Goal: Navigation & Orientation: Find specific page/section

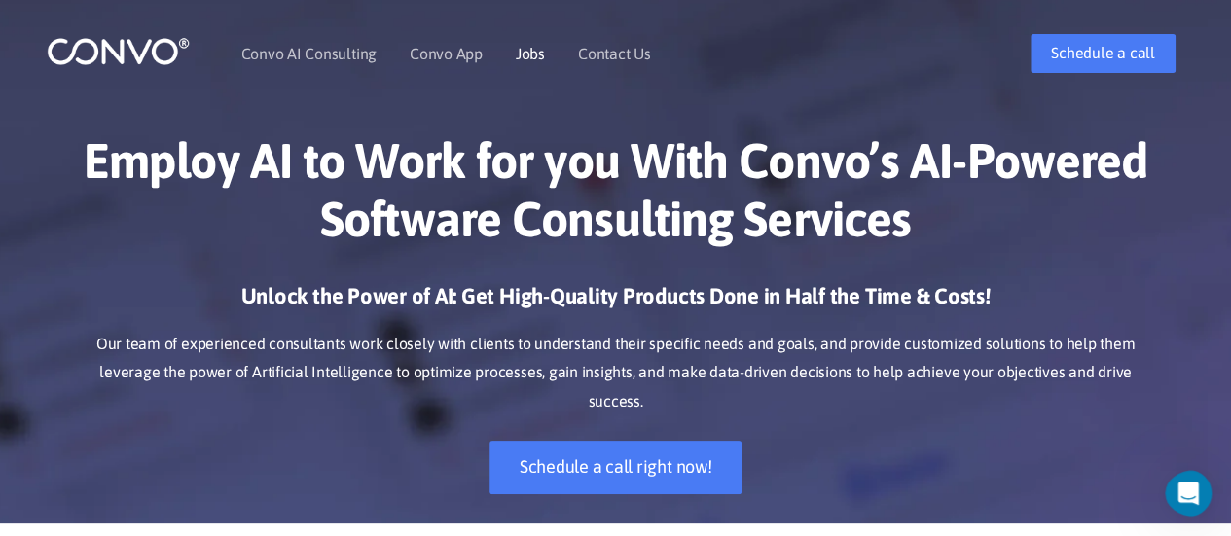
click at [526, 55] on link "Jobs" at bounding box center [530, 54] width 29 height 16
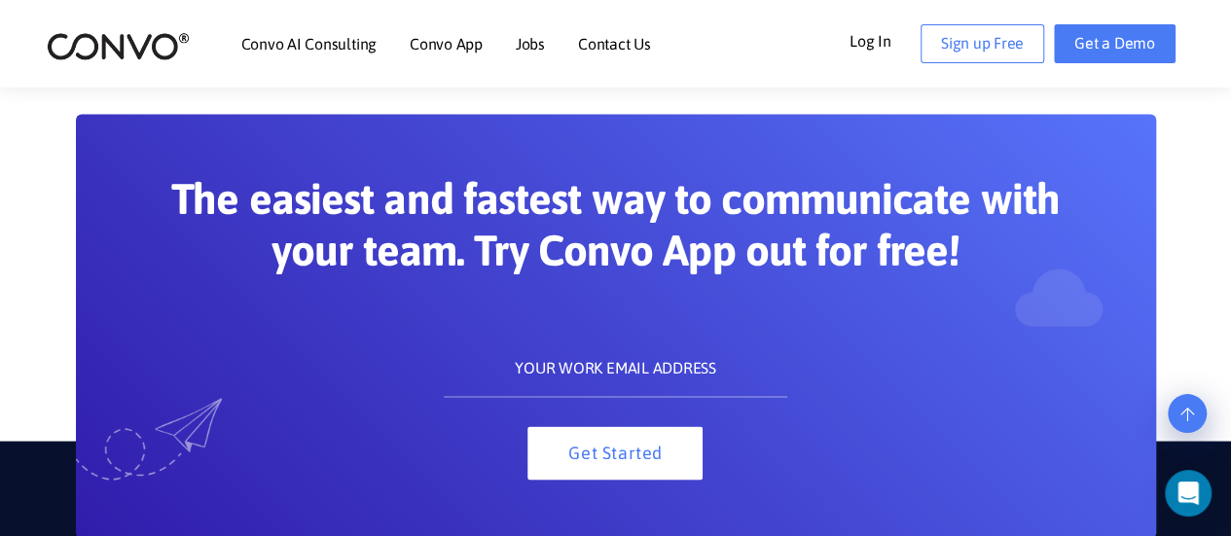
scroll to position [1262, 0]
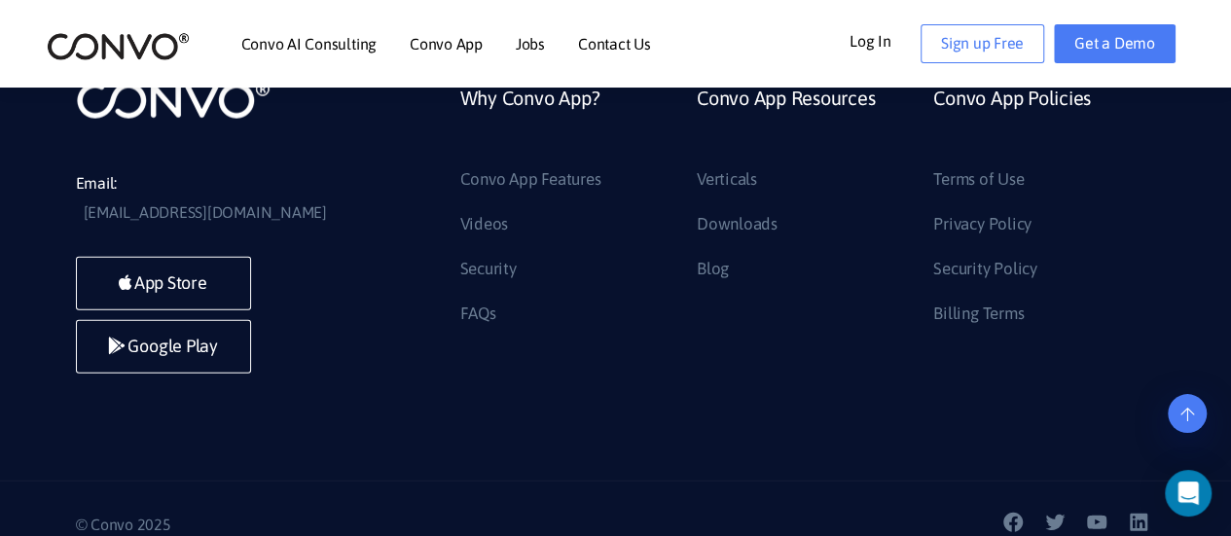
scroll to position [2221, 0]
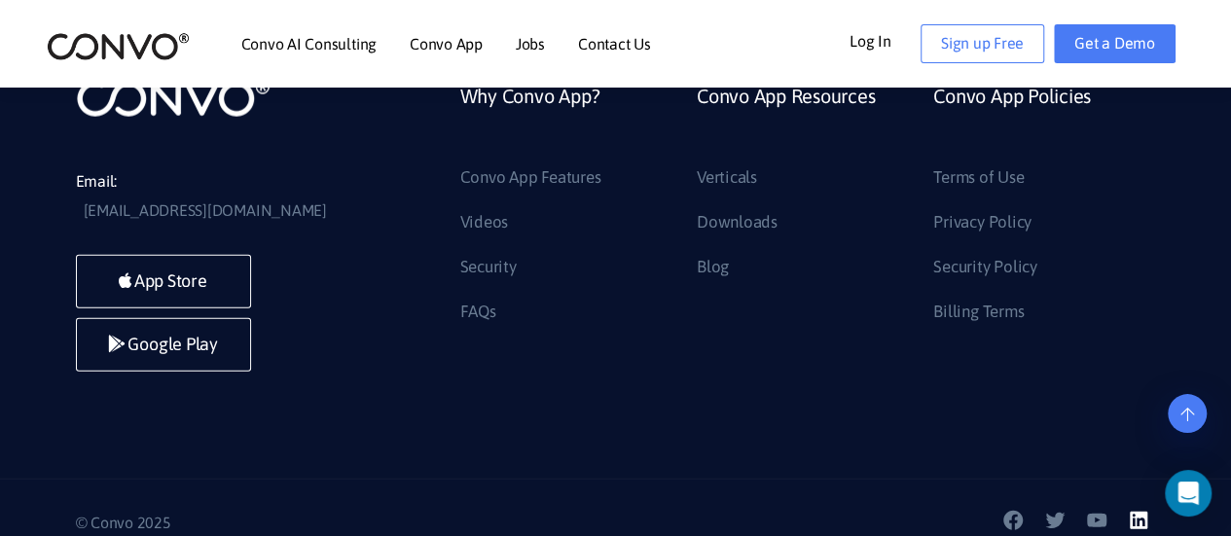
click at [1141, 512] on icon at bounding box center [1139, 521] width 18 height 18
